Goal: Information Seeking & Learning: Find specific fact

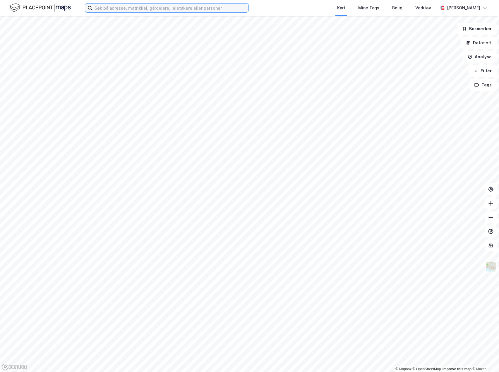
click at [116, 12] on input at bounding box center [170, 8] width 156 height 9
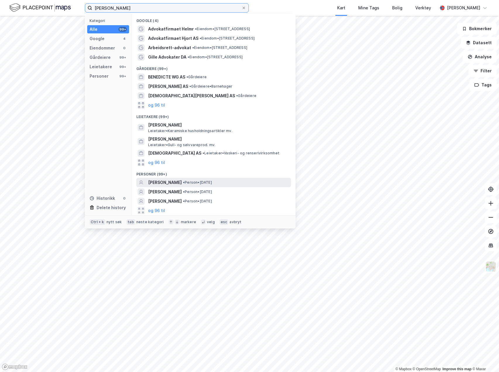
type input "[PERSON_NAME]"
click at [168, 181] on span "[PERSON_NAME]" at bounding box center [165, 182] width 34 height 7
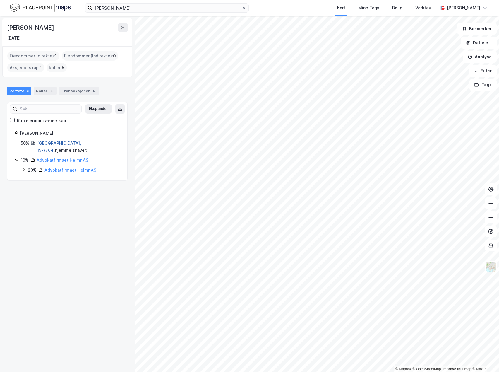
click at [53, 145] on link "[GEOGRAPHIC_DATA], 157/764" at bounding box center [59, 146] width 44 height 12
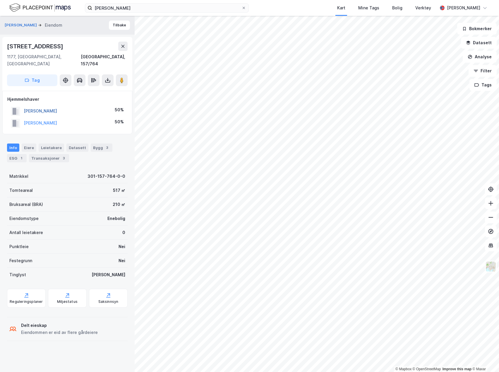
click at [0, 0] on button "[PERSON_NAME]" at bounding box center [0, 0] width 0 height 0
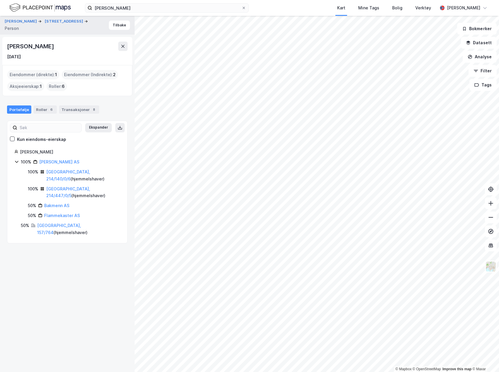
click at [42, 47] on div "[PERSON_NAME]" at bounding box center [31, 46] width 48 height 9
